Goal: Information Seeking & Learning: Learn about a topic

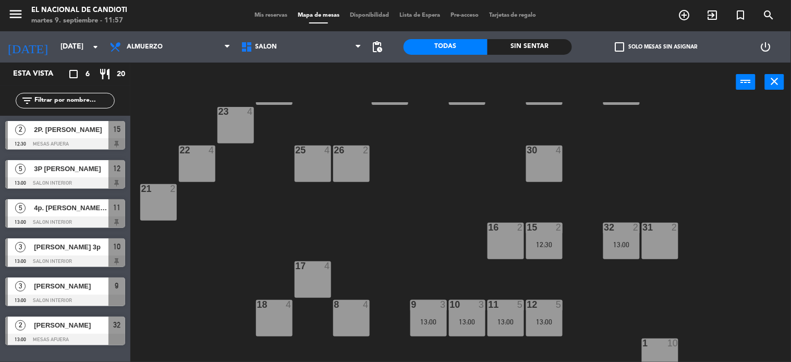
scroll to position [58, 0]
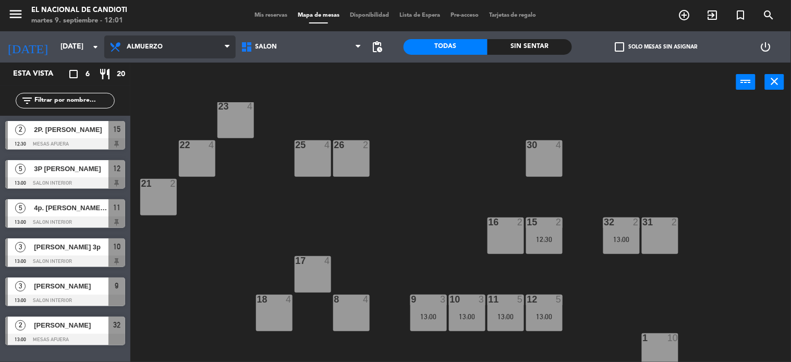
click at [146, 51] on span "Almuerzo" at bounding box center [169, 46] width 131 height 23
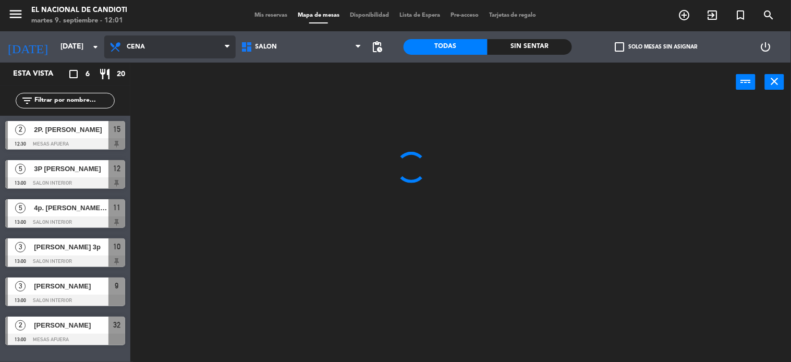
click at [155, 87] on ng-component "menu El Nacional [PERSON_NAME] [DATE] 9. septiembre - 12:01 Mis reservas Mapa d…" at bounding box center [395, 181] width 791 height 362
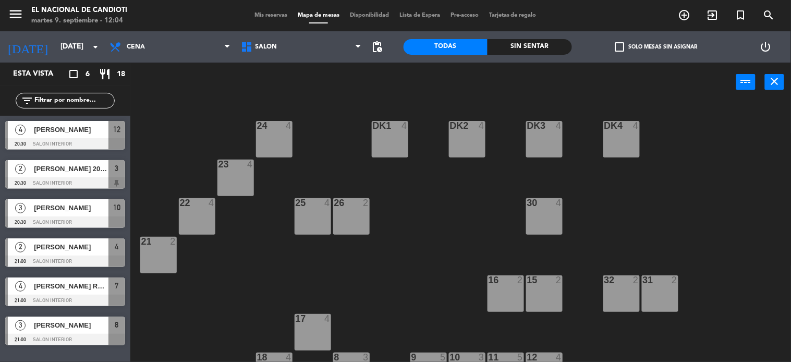
scroll to position [103, 0]
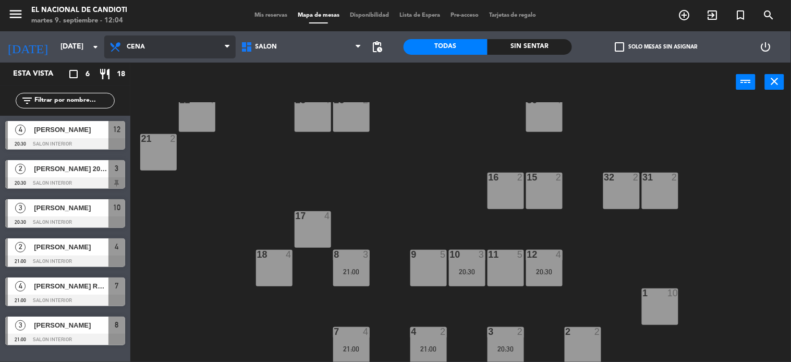
click at [148, 42] on span "Cena" at bounding box center [169, 46] width 131 height 23
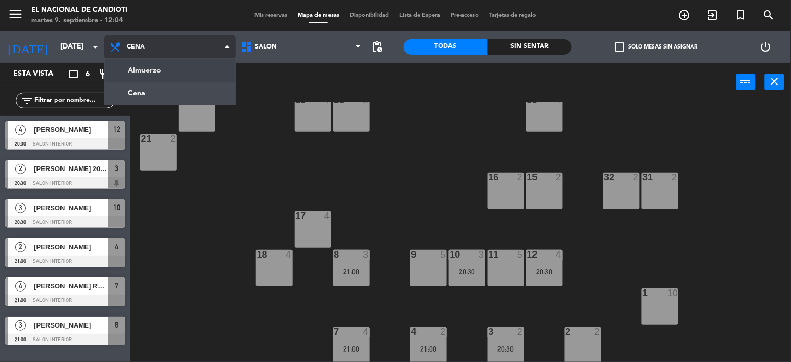
scroll to position [0, 0]
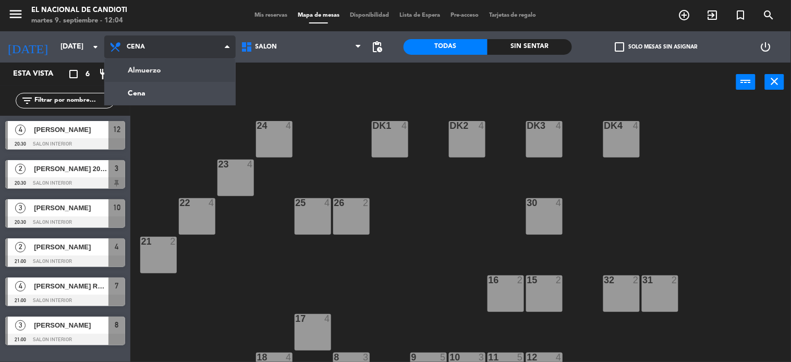
click at [163, 66] on ng-component "menu El Nacional [PERSON_NAME] [DATE] 9. septiembre - 12:04 Mis reservas Mapa d…" at bounding box center [395, 181] width 791 height 362
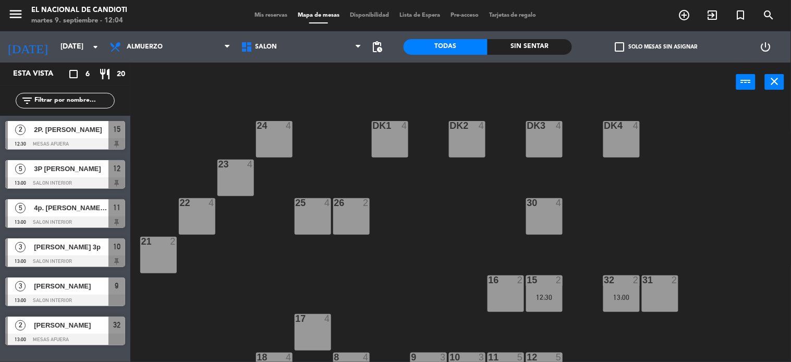
click at [89, 205] on span "4p. [PERSON_NAME] (13:15/13:30H])" at bounding box center [71, 207] width 75 height 11
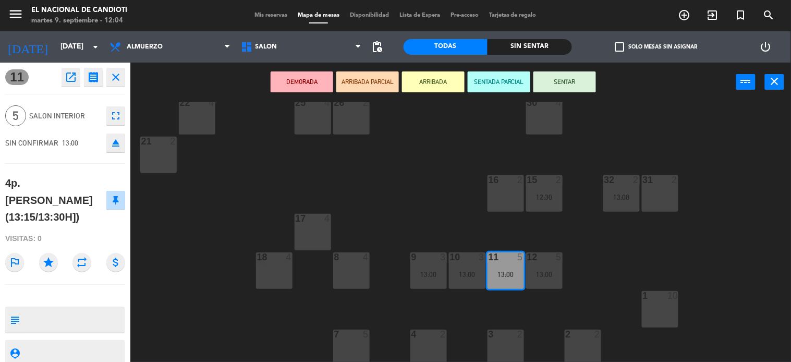
scroll to position [103, 0]
click at [113, 77] on button "close" at bounding box center [115, 77] width 19 height 19
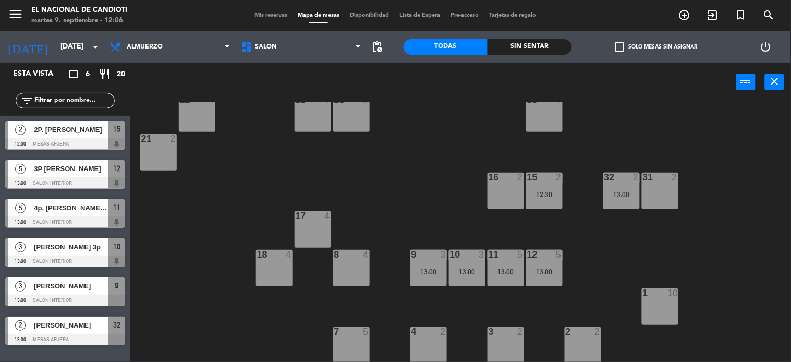
click at [412, 133] on div "24 4 DK1 4 DK2 4 DK3 4 DK4 4 23 4 22 4 25 4 26 2 30 4 21 2 16 2 15 2 12:30 32 2…" at bounding box center [464, 232] width 653 height 260
click at [203, 44] on span "Almuerzo" at bounding box center [169, 46] width 131 height 23
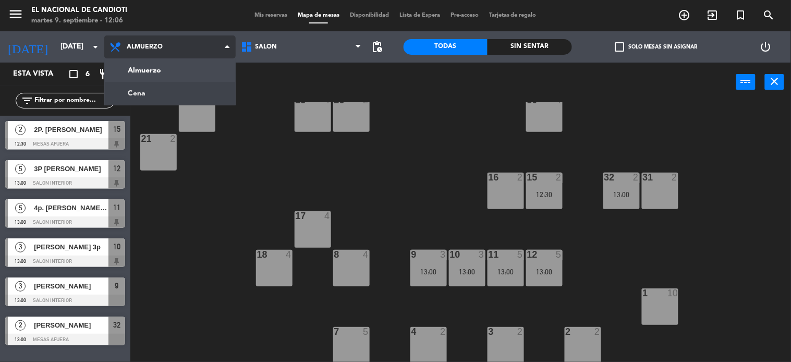
click at [175, 91] on ng-component "menu El Nacional [PERSON_NAME] [DATE] 9. septiembre - 12:06 Mis reservas Mapa d…" at bounding box center [395, 181] width 791 height 362
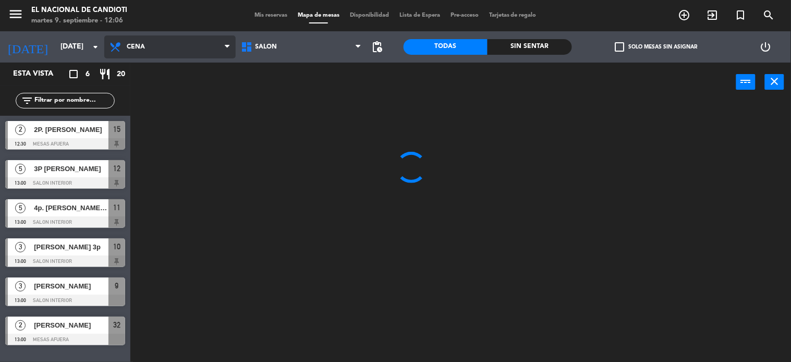
scroll to position [0, 0]
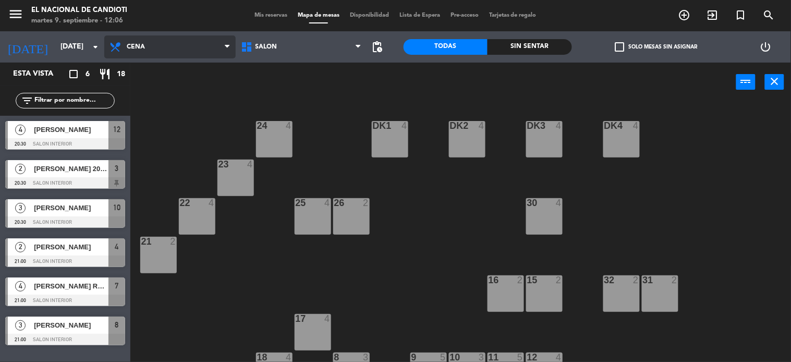
click at [148, 52] on span "Cena" at bounding box center [169, 46] width 131 height 23
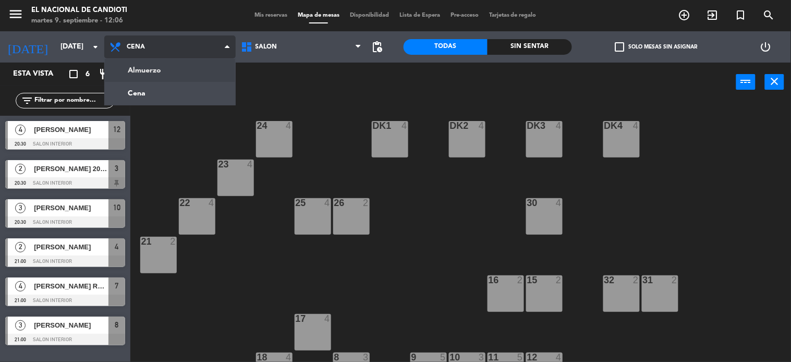
click at [146, 63] on ng-component "menu El Nacional [PERSON_NAME] [DATE] 9. septiembre - 12:06 Mis reservas Mapa d…" at bounding box center [395, 181] width 791 height 362
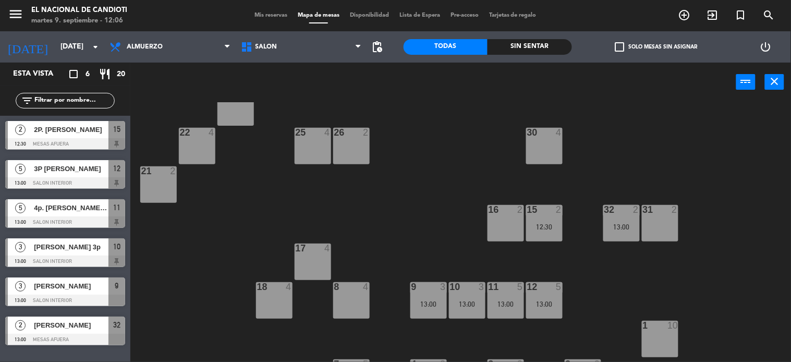
scroll to position [103, 0]
